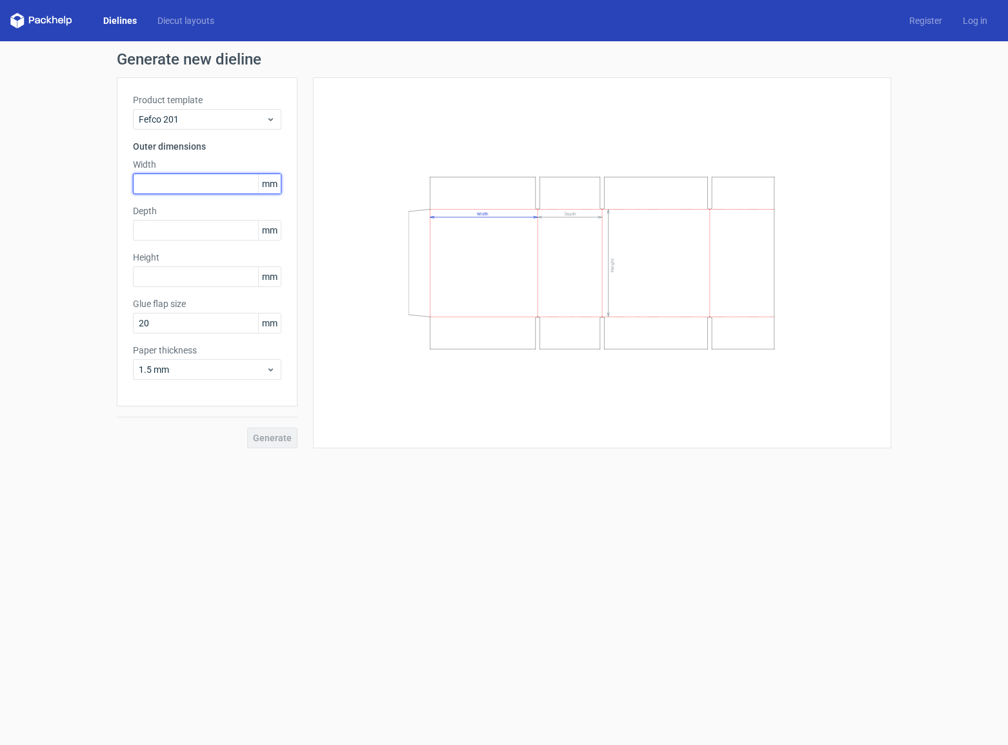
click at [199, 181] on input "text" at bounding box center [207, 184] width 148 height 21
type input "240"
type input "303"
type input "215"
type input "25"
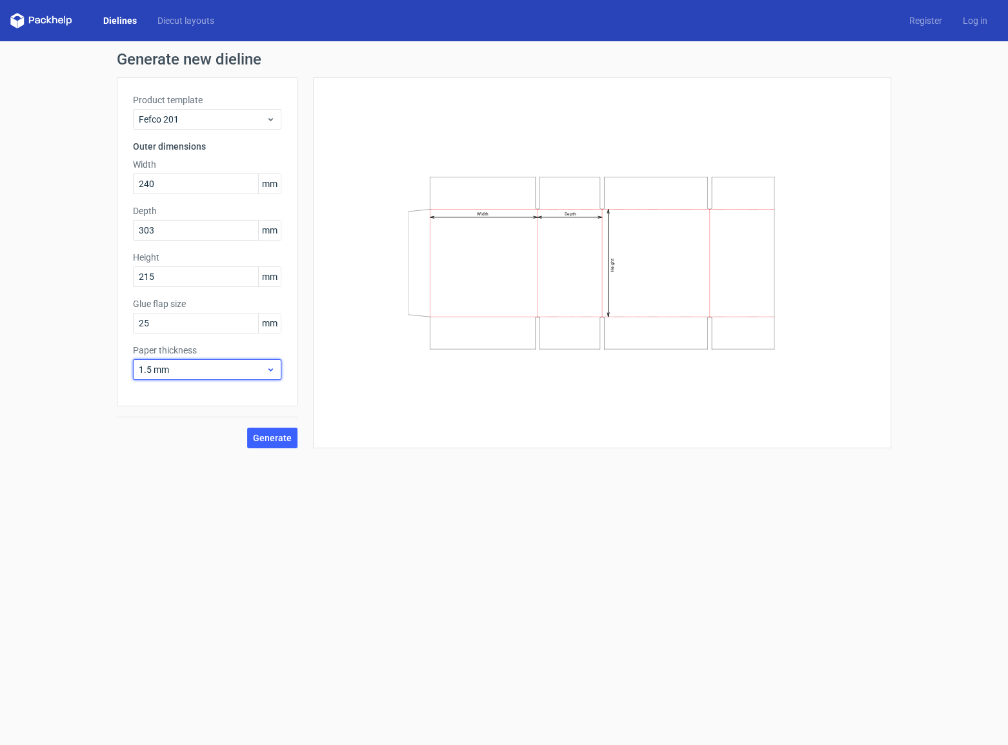
click at [245, 369] on span "1.5 mm" at bounding box center [202, 369] width 127 height 13
click at [154, 496] on div "4 mm" at bounding box center [206, 501] width 138 height 21
click at [285, 434] on span "Generate" at bounding box center [272, 438] width 39 height 9
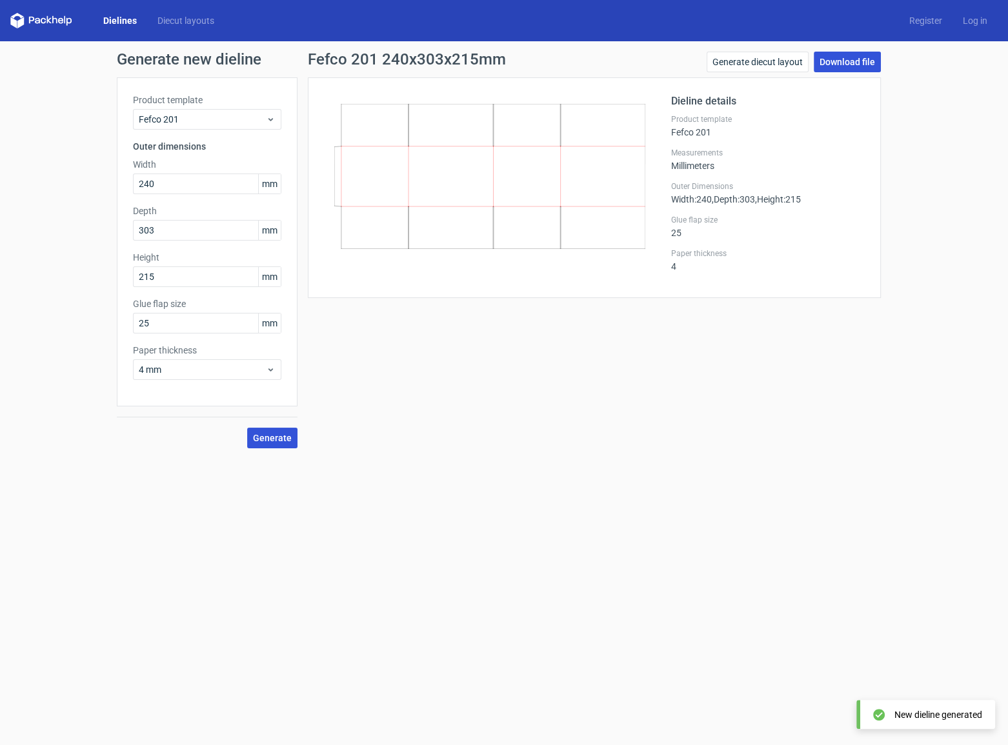
click at [846, 60] on link "Download file" at bounding box center [847, 62] width 67 height 21
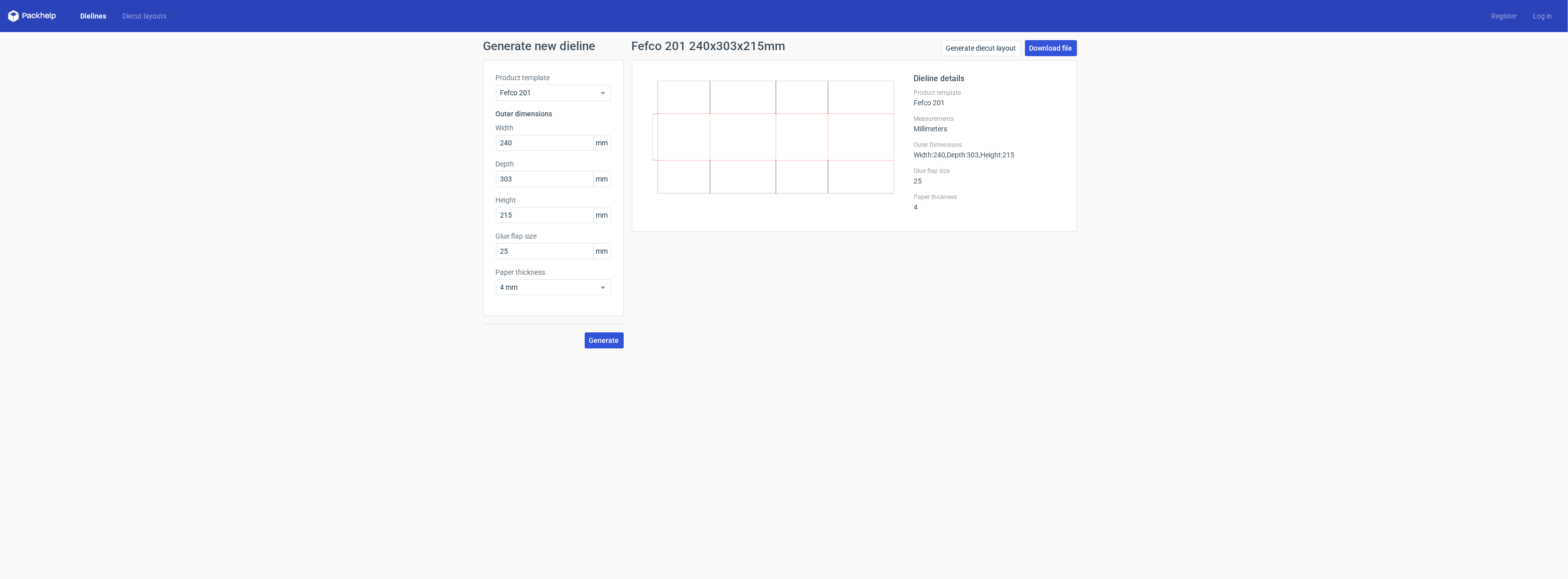
click at [783, 47] on link "Download file" at bounding box center [1051, 48] width 52 height 16
click at [585, 289] on span "4 mm" at bounding box center [549, 287] width 99 height 10
click at [530, 373] on div "3 mm" at bounding box center [553, 374] width 107 height 16
click at [604, 339] on span "Generate" at bounding box center [604, 340] width 30 height 7
click at [783, 47] on link "Download file" at bounding box center [1051, 48] width 52 height 16
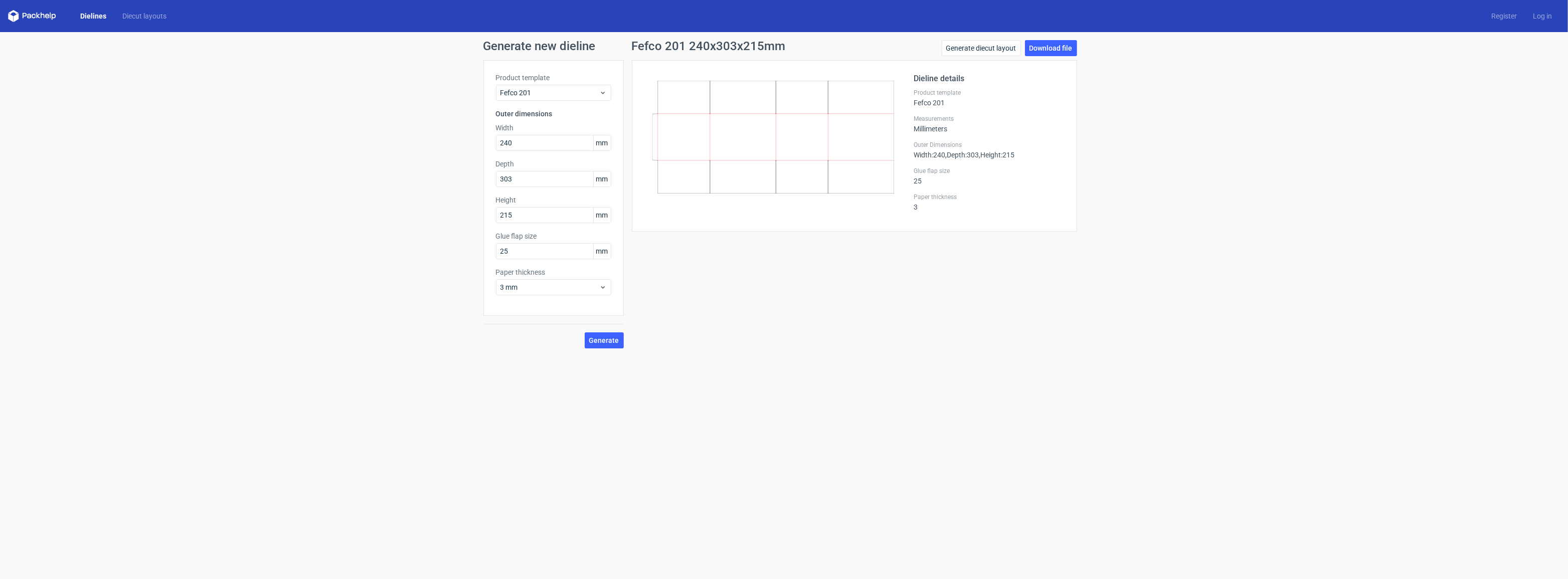
click at [87, 13] on link "Dielines" at bounding box center [93, 16] width 42 height 10
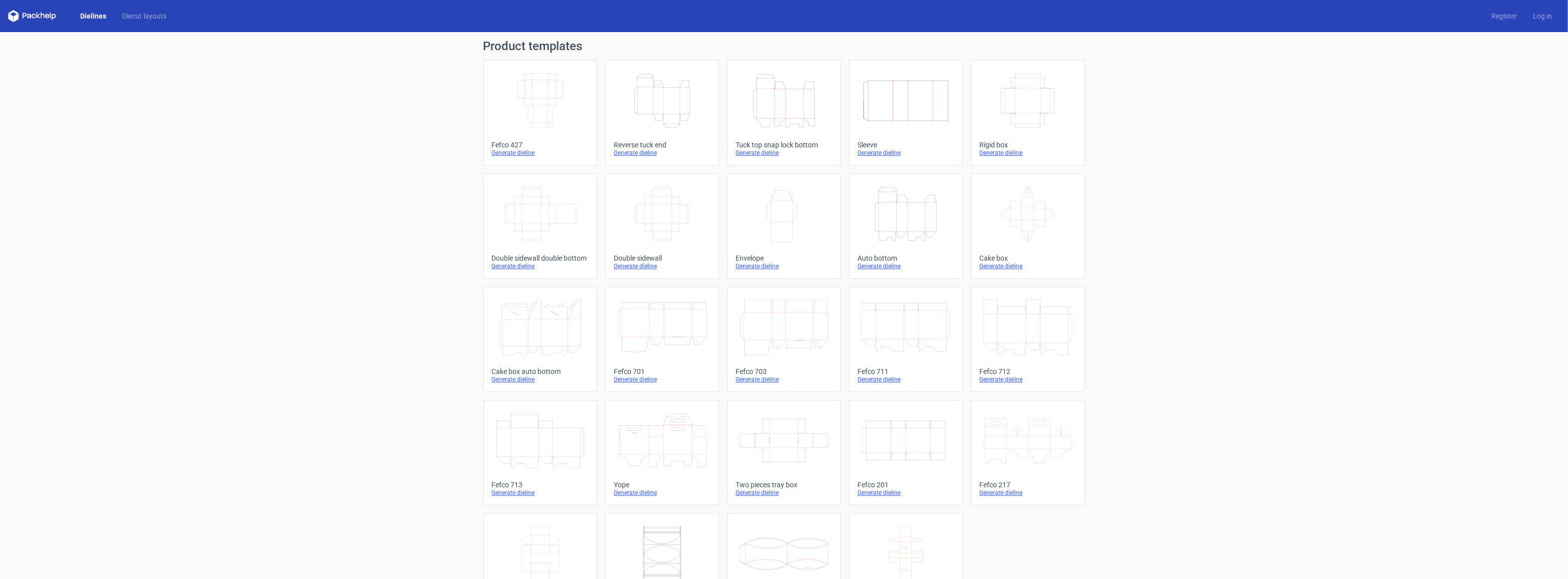
click at [41, 14] on icon at bounding box center [42, 16] width 4 height 6
